Goal: Transaction & Acquisition: Purchase product/service

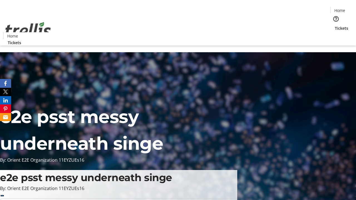
click at [335, 25] on span "Tickets" at bounding box center [341, 28] width 13 height 6
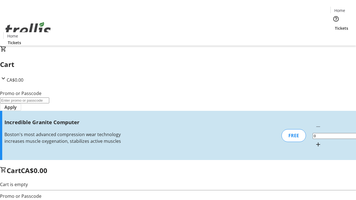
click at [315, 141] on mat-icon "Increment by one" at bounding box center [318, 144] width 7 height 7
type input "1"
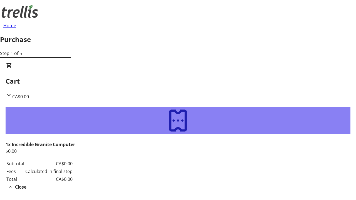
type input "[PERSON_NAME][EMAIL_ADDRESS][DOMAIN_NAME]"
type input "[PERSON_NAME]"
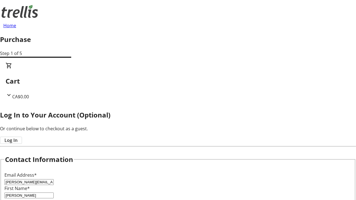
type input "[PERSON_NAME]"
